Goal: Task Accomplishment & Management: Use online tool/utility

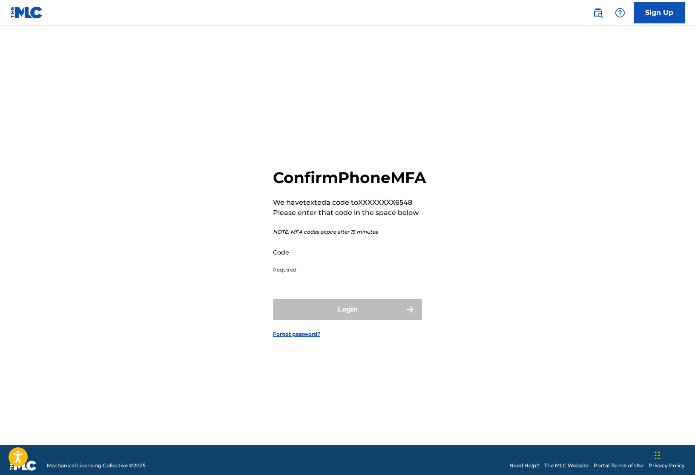
click at [317, 274] on p "Required" at bounding box center [345, 270] width 144 height 8
click at [317, 262] on input "Code" at bounding box center [345, 252] width 144 height 24
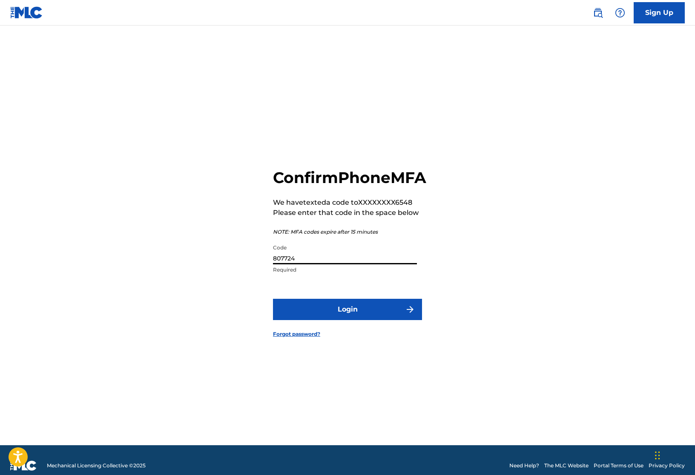
type input "807724"
click at [347, 319] on button "Login" at bounding box center [347, 309] width 149 height 21
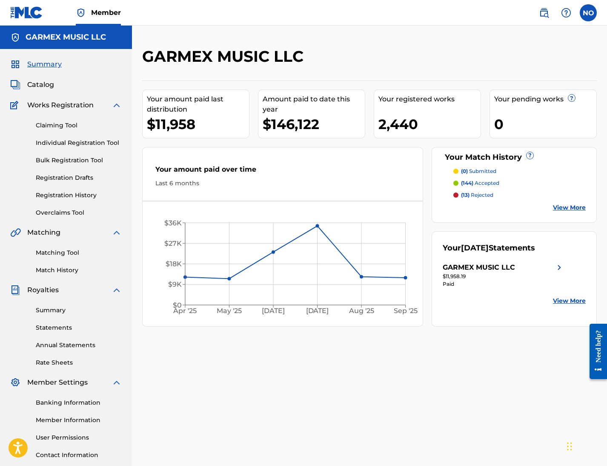
click at [83, 145] on link "Individual Registration Tool" at bounding box center [79, 142] width 86 height 9
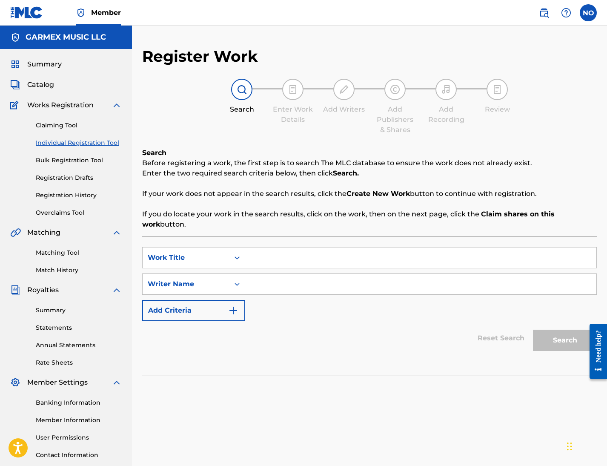
click at [314, 258] on input "Search Form" at bounding box center [420, 257] width 351 height 20
type input "los años en mi espalda"
click at [217, 282] on div "Writer Name" at bounding box center [186, 284] width 77 height 10
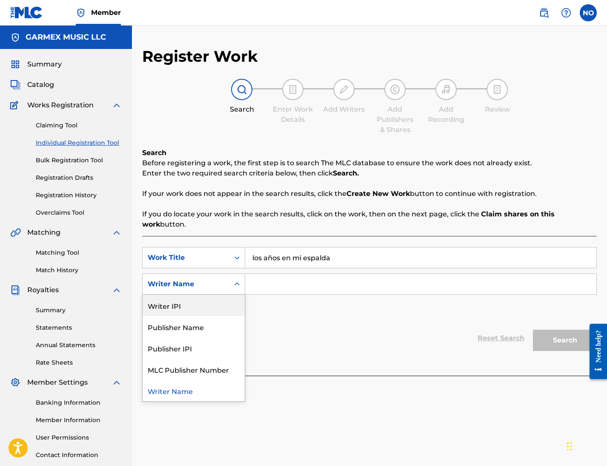
click at [201, 306] on div "Writer IPI" at bounding box center [194, 305] width 102 height 21
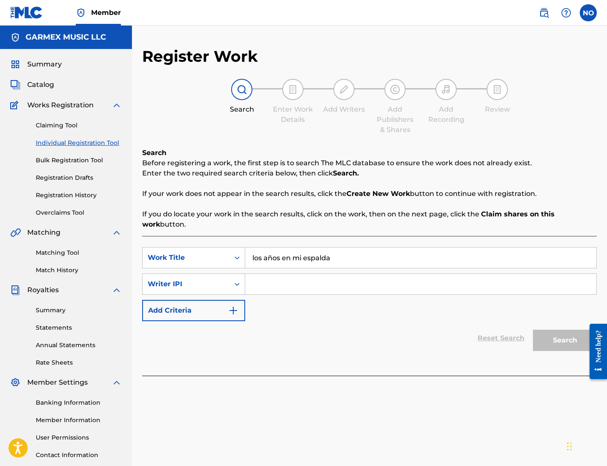
click at [261, 284] on input "Search Form" at bounding box center [420, 284] width 351 height 20
type input "[PERSON_NAME]"
click at [552, 335] on button "Search" at bounding box center [565, 339] width 64 height 21
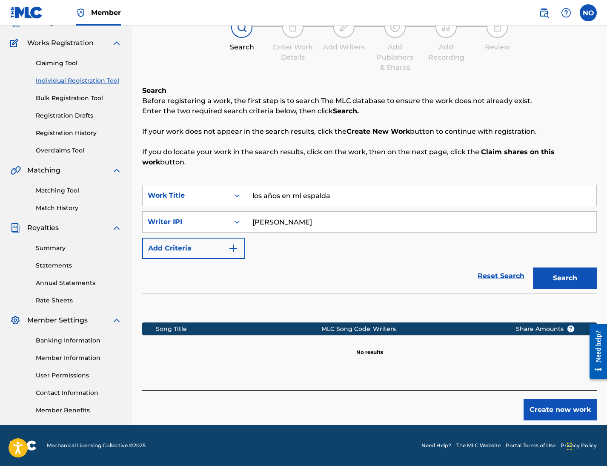
scroll to position [62, 0]
drag, startPoint x: 274, startPoint y: 194, endPoint x: 272, endPoint y: 227, distance: 32.8
click at [273, 195] on input "los años en mi espalda" at bounding box center [420, 195] width 351 height 20
type input "los anos en mi espalda"
click at [569, 275] on button "Search" at bounding box center [565, 277] width 64 height 21
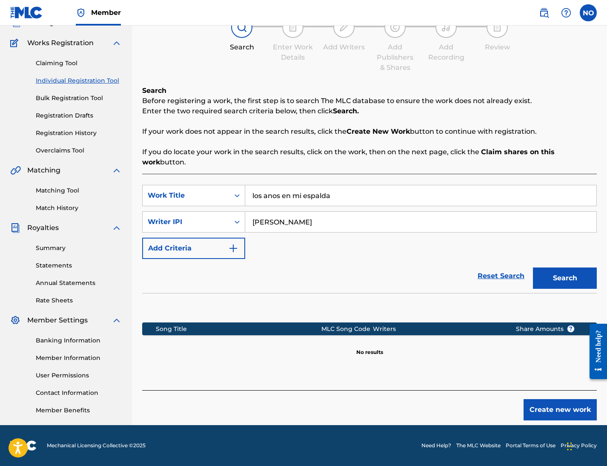
drag, startPoint x: 300, startPoint y: 252, endPoint x: 283, endPoint y: 254, distance: 18.0
click at [300, 252] on div "SearchWithCriteriae3cfe41b-3481-400b-806f-96890dcf8375 Work Title los anos en m…" at bounding box center [369, 222] width 455 height 74
click at [292, 124] on div "Search Before registering a work, the first step is to search The MLC database …" at bounding box center [369, 127] width 455 height 82
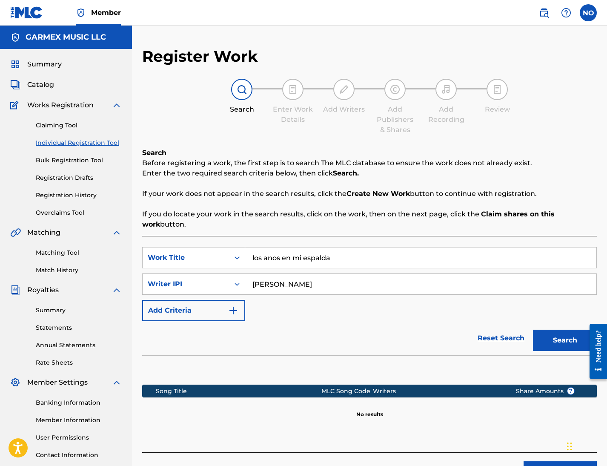
scroll to position [2, 0]
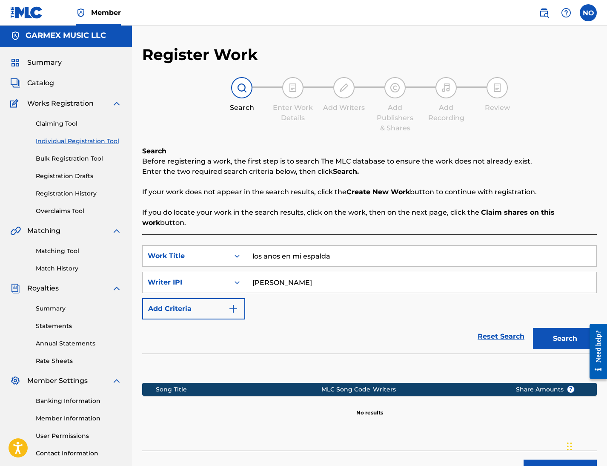
click at [420, 309] on div "SearchWithCriteriae3cfe41b-3481-400b-806f-96890dcf8375 Work Title los anos en m…" at bounding box center [369, 282] width 455 height 74
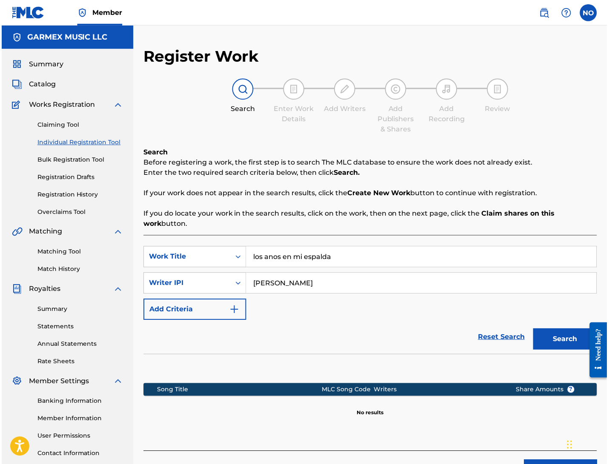
scroll to position [0, 0]
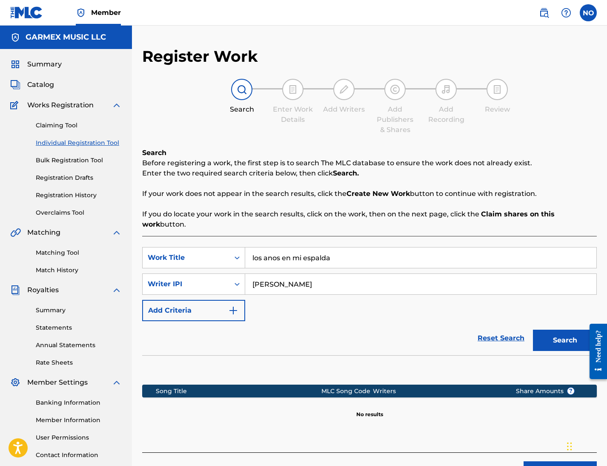
drag, startPoint x: 349, startPoint y: 173, endPoint x: 342, endPoint y: 172, distance: 7.8
click at [349, 173] on strong "Search." at bounding box center [346, 173] width 26 height 8
click at [538, 415] on section "Song Title MLC Song Code Writers Share Amounts ? No results" at bounding box center [369, 399] width 455 height 38
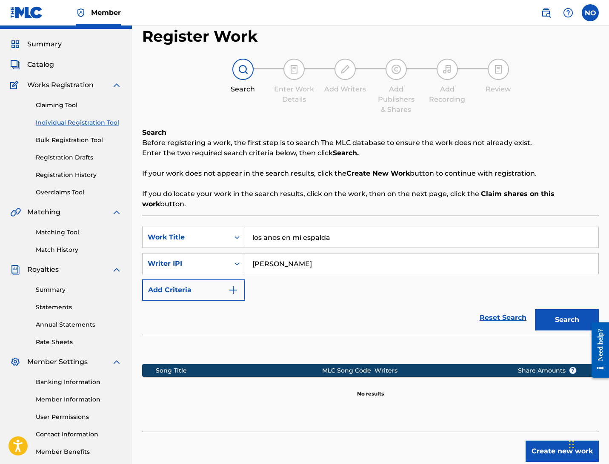
scroll to position [17, 0]
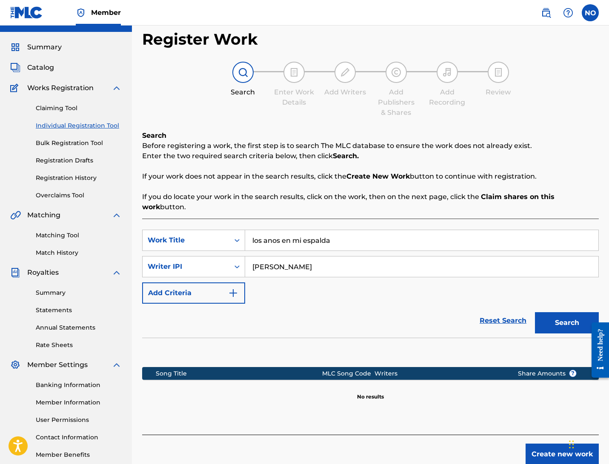
click at [324, 304] on div "Reset Search Search" at bounding box center [370, 321] width 457 height 34
drag, startPoint x: 416, startPoint y: 228, endPoint x: 249, endPoint y: 205, distance: 168.3
click at [249, 206] on div "Search Before registering a work, the first step is to search The MLC database …" at bounding box center [370, 283] width 457 height 304
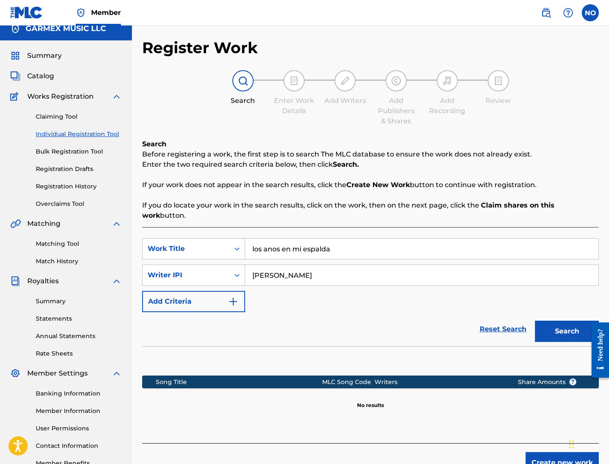
scroll to position [7, 0]
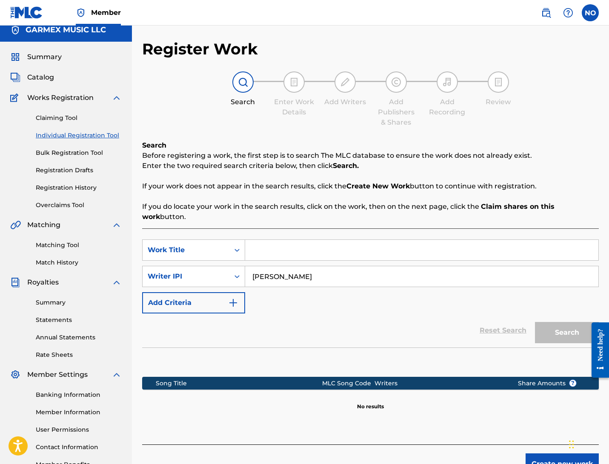
drag, startPoint x: 302, startPoint y: 266, endPoint x: 323, endPoint y: 297, distance: 37.1
click at [239, 266] on div "SearchWithCriteriaad58fe3e-c511-4ccc-8b0f-015192f14817 Writer [PERSON_NAME]" at bounding box center [370, 276] width 457 height 21
click at [346, 314] on div "Reset Search Search" at bounding box center [370, 331] width 457 height 34
click at [372, 141] on div "Search Before registering a work, the first step is to search The MLC database …" at bounding box center [370, 181] width 457 height 82
click at [340, 248] on input "Search Form" at bounding box center [421, 250] width 353 height 20
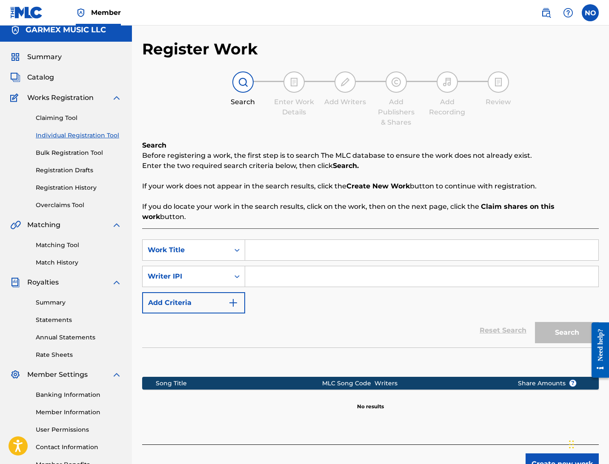
click at [51, 78] on span "Catalog" at bounding box center [40, 77] width 27 height 10
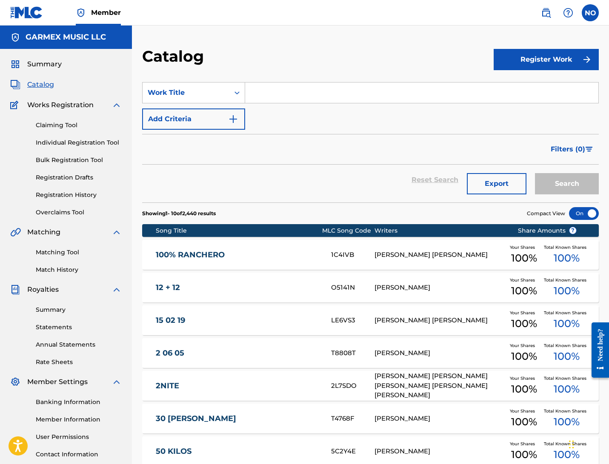
click at [323, 169] on div "Reset Search Export Search" at bounding box center [370, 180] width 457 height 31
